Goal: Task Accomplishment & Management: Manage account settings

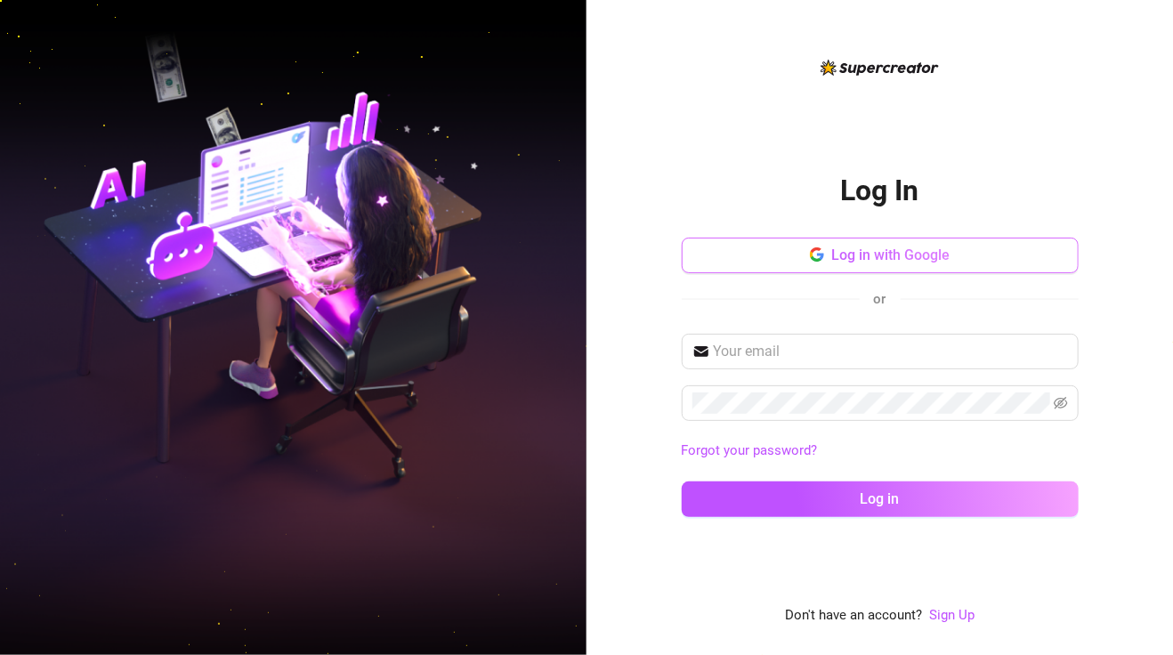
drag, startPoint x: 1109, startPoint y: 206, endPoint x: 831, endPoint y: 241, distance: 280.9
click at [1109, 206] on div "Log In Log in with Google or Forgot your password? Log in Don't have an account…" at bounding box center [880, 327] width 587 height 655
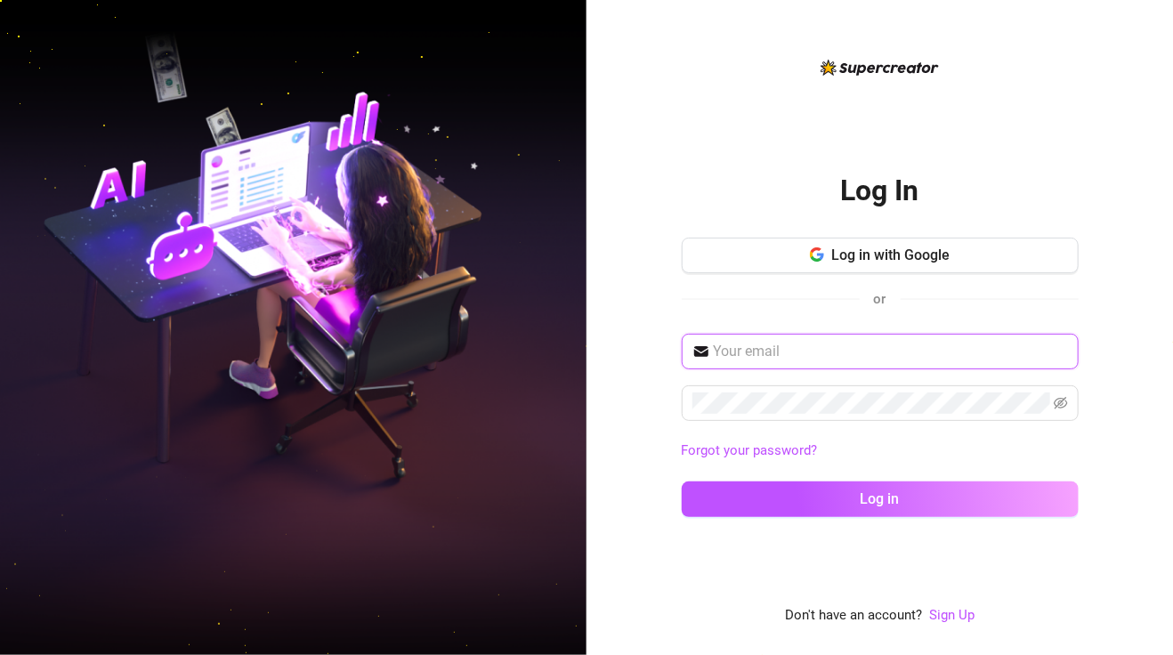
click at [829, 346] on input "text" at bounding box center [891, 351] width 354 height 21
paste input "[EMAIL_ADDRESS][DOMAIN_NAME]"
type input "[EMAIL_ADDRESS][DOMAIN_NAME]"
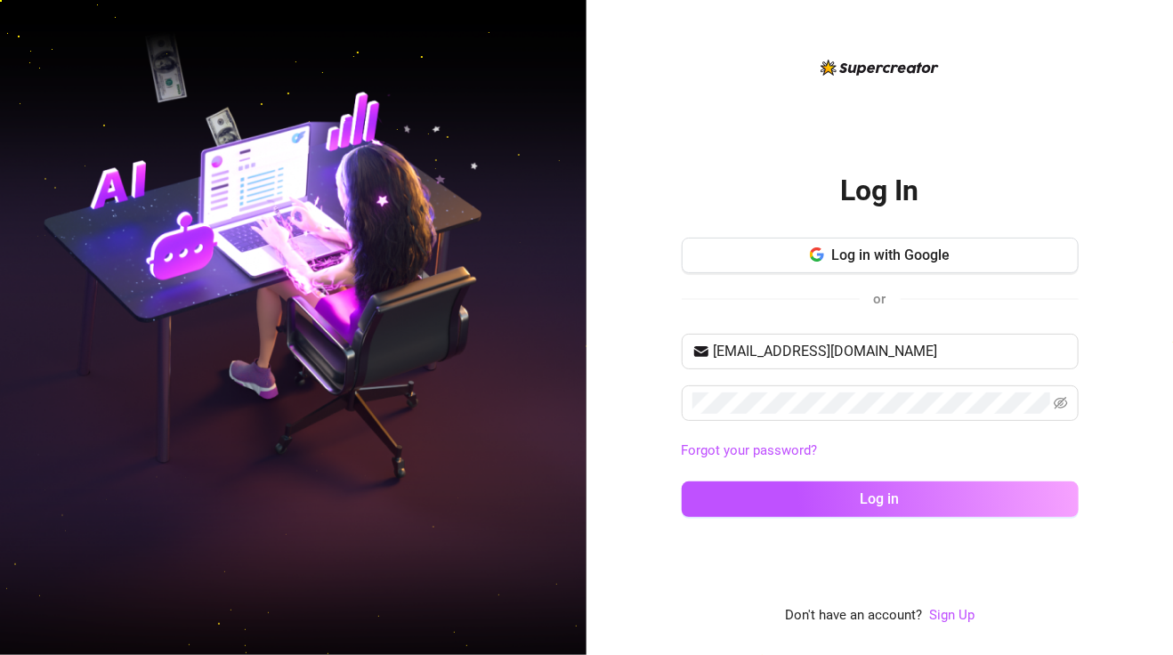
click at [1142, 239] on div "Log In Log in with Google or [EMAIL_ADDRESS][DOMAIN_NAME] Forgot your password?…" at bounding box center [880, 327] width 587 height 655
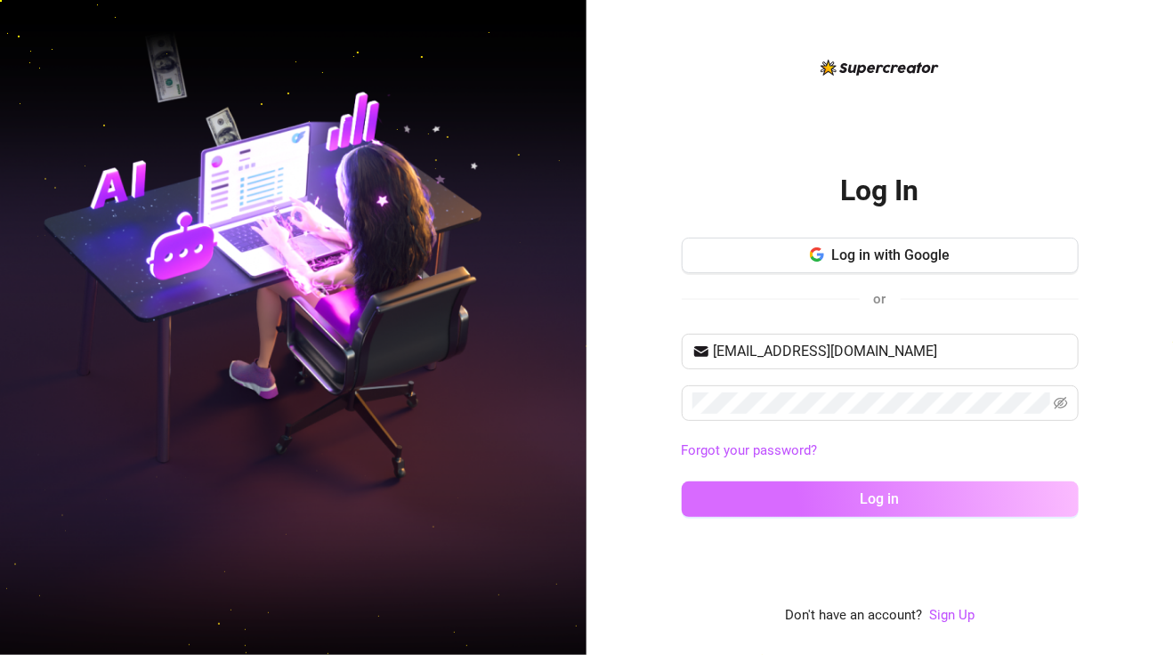
click at [837, 485] on button "Log in" at bounding box center [880, 500] width 397 height 36
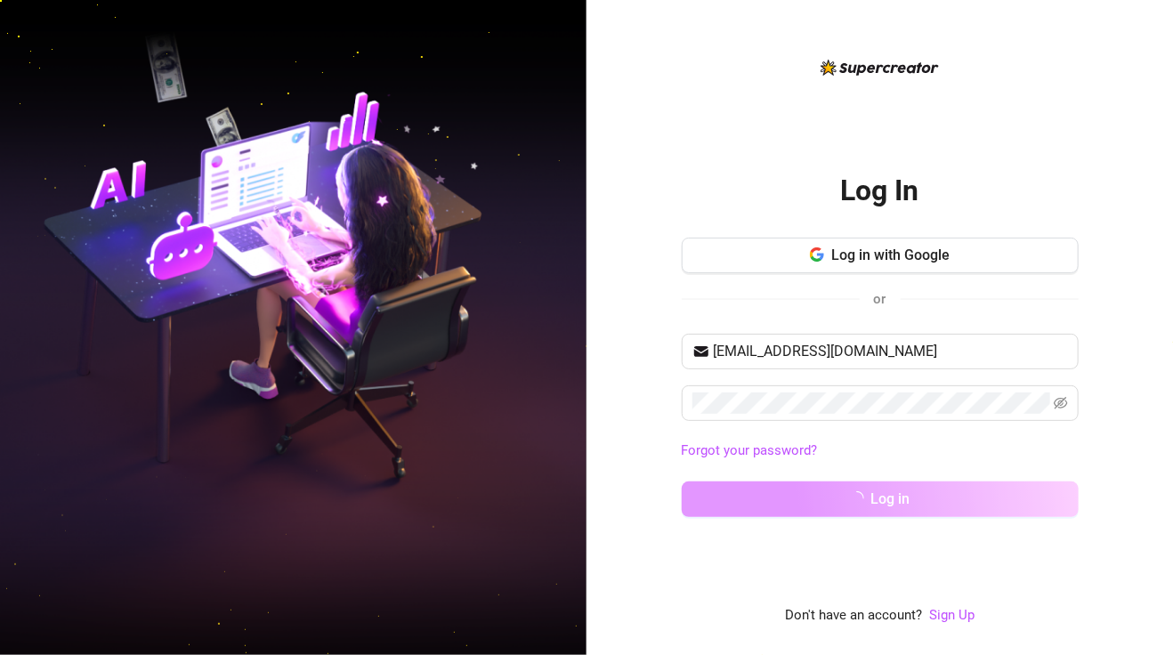
click at [849, 507] on button "Log in" at bounding box center [880, 500] width 397 height 36
